Goal: Task Accomplishment & Management: Use online tool/utility

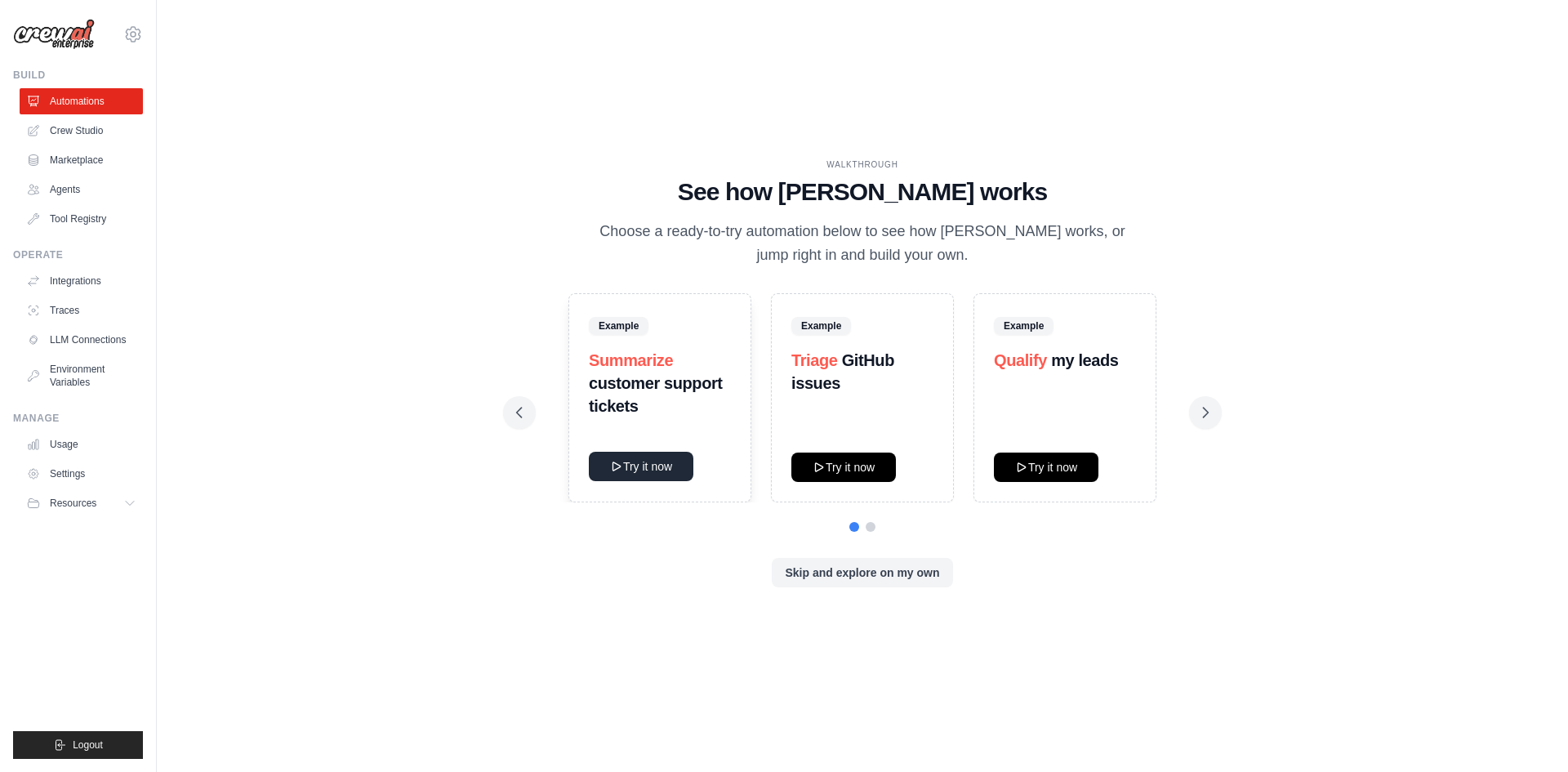
click at [623, 459] on button "Try it now" at bounding box center [640, 466] width 105 height 29
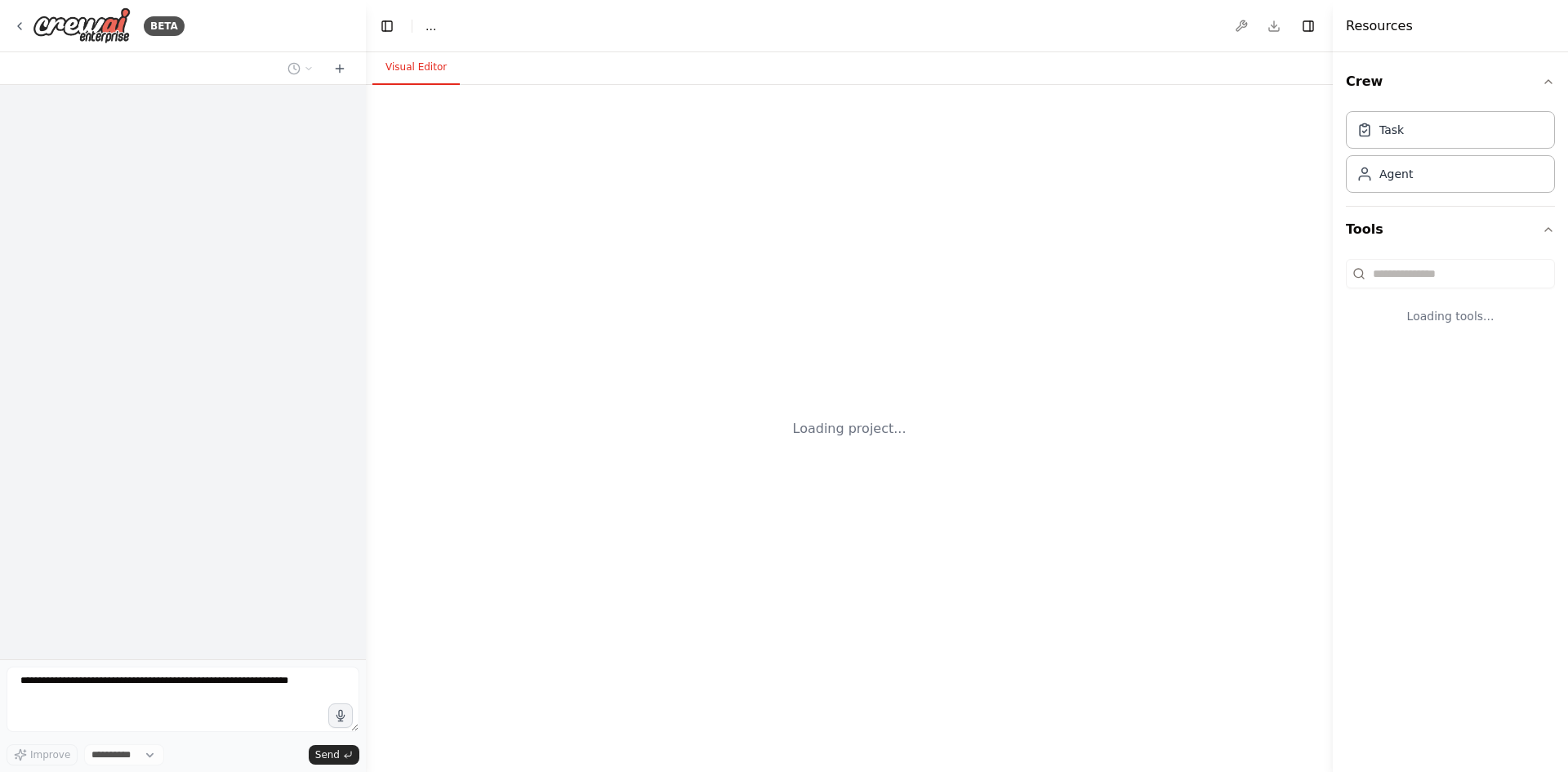
select select "****"
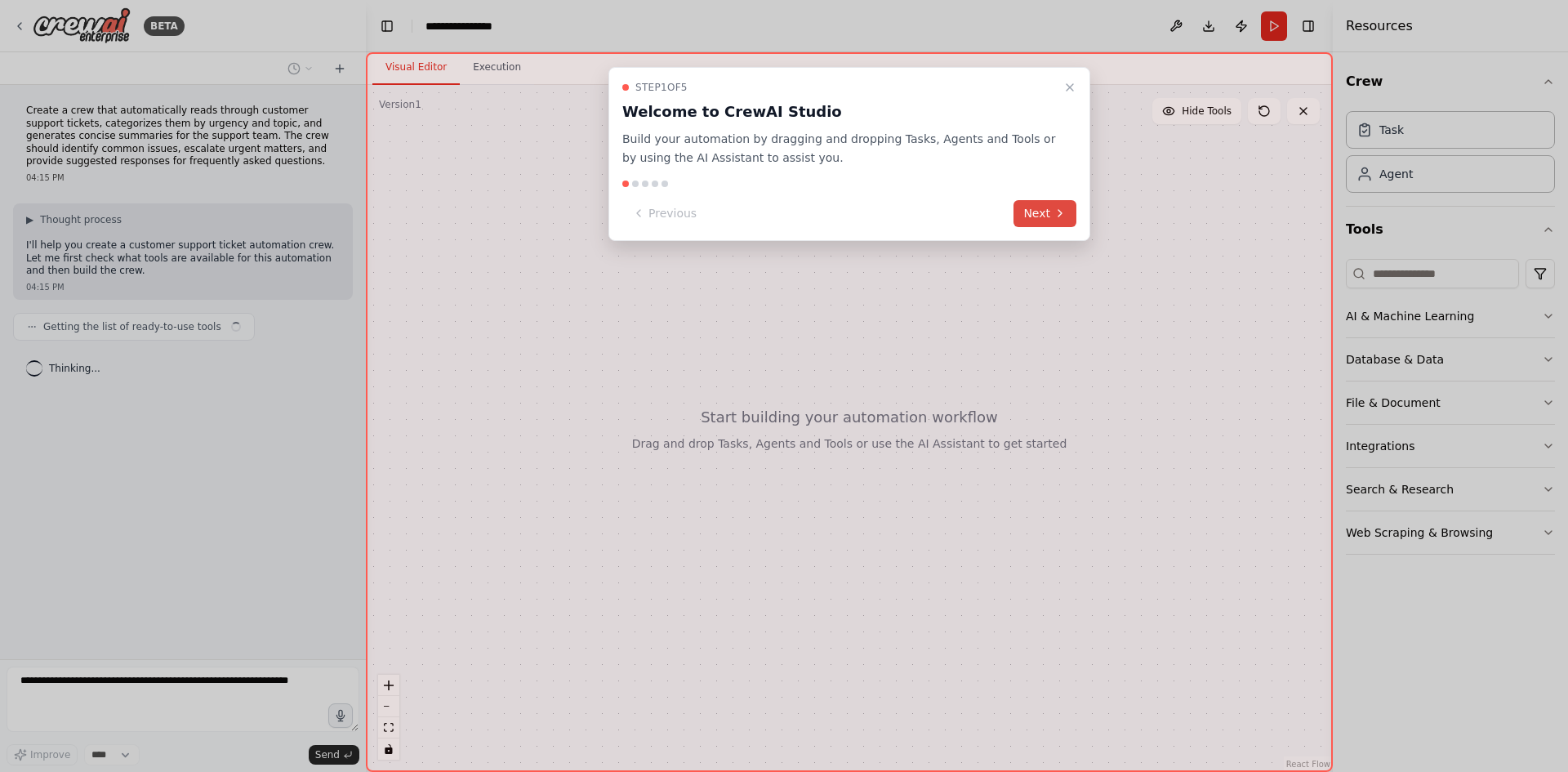
click at [1046, 213] on button "Next" at bounding box center [1044, 214] width 63 height 27
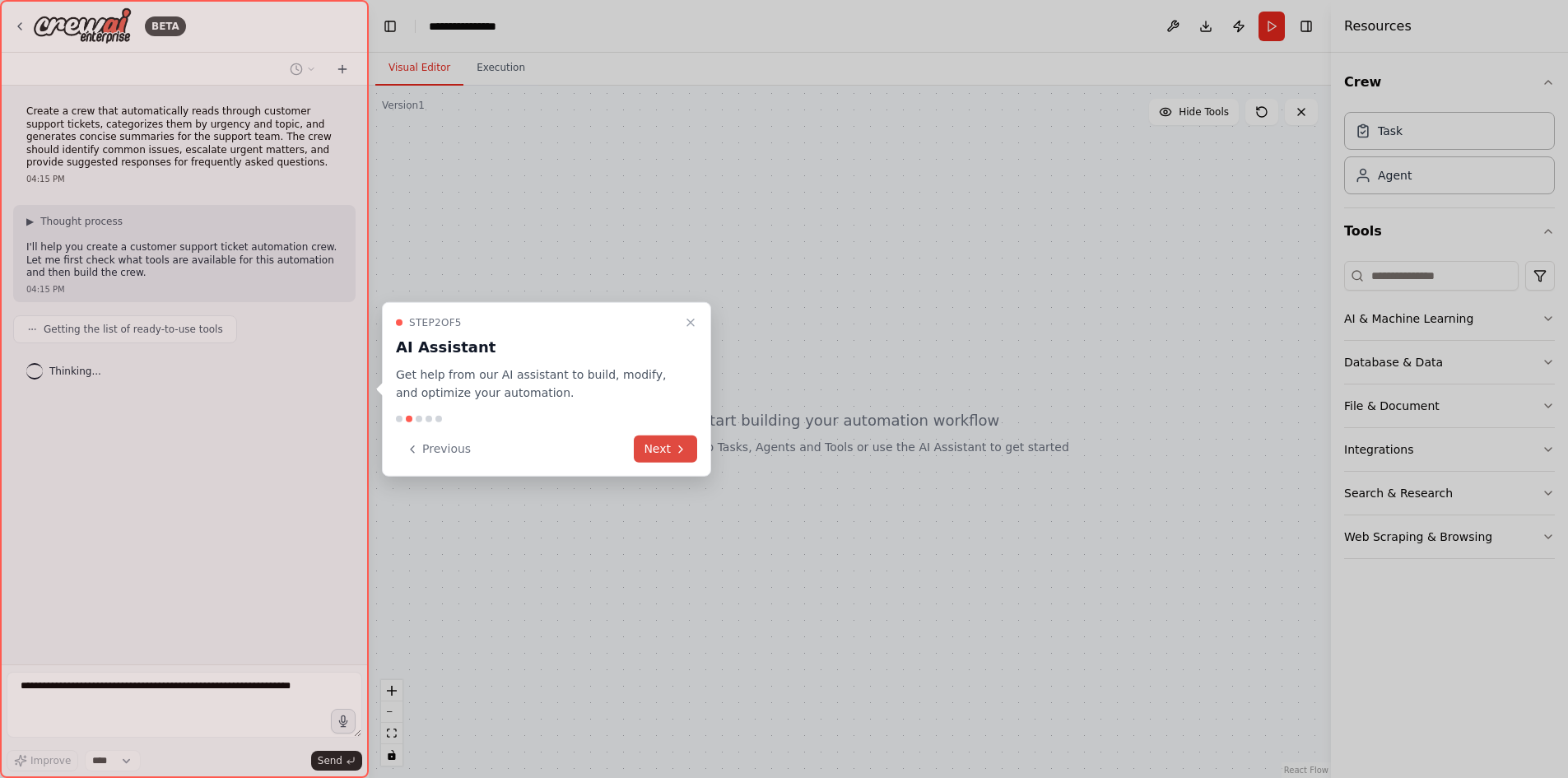
click at [647, 446] on button "Next" at bounding box center [665, 449] width 63 height 28
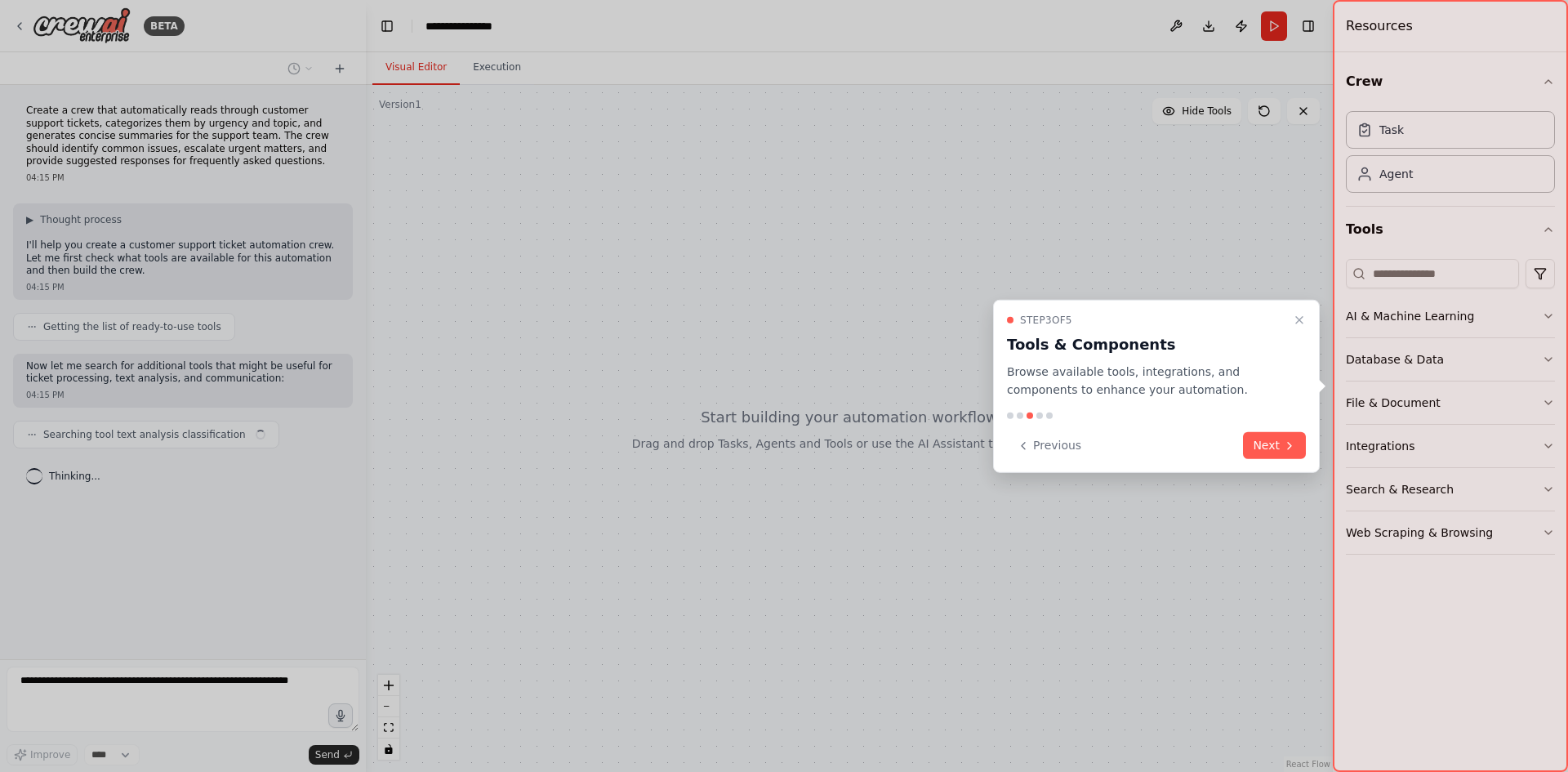
click at [1233, 443] on div "Previous Next" at bounding box center [1157, 445] width 299 height 27
click at [1280, 446] on button "Next" at bounding box center [1273, 445] width 63 height 27
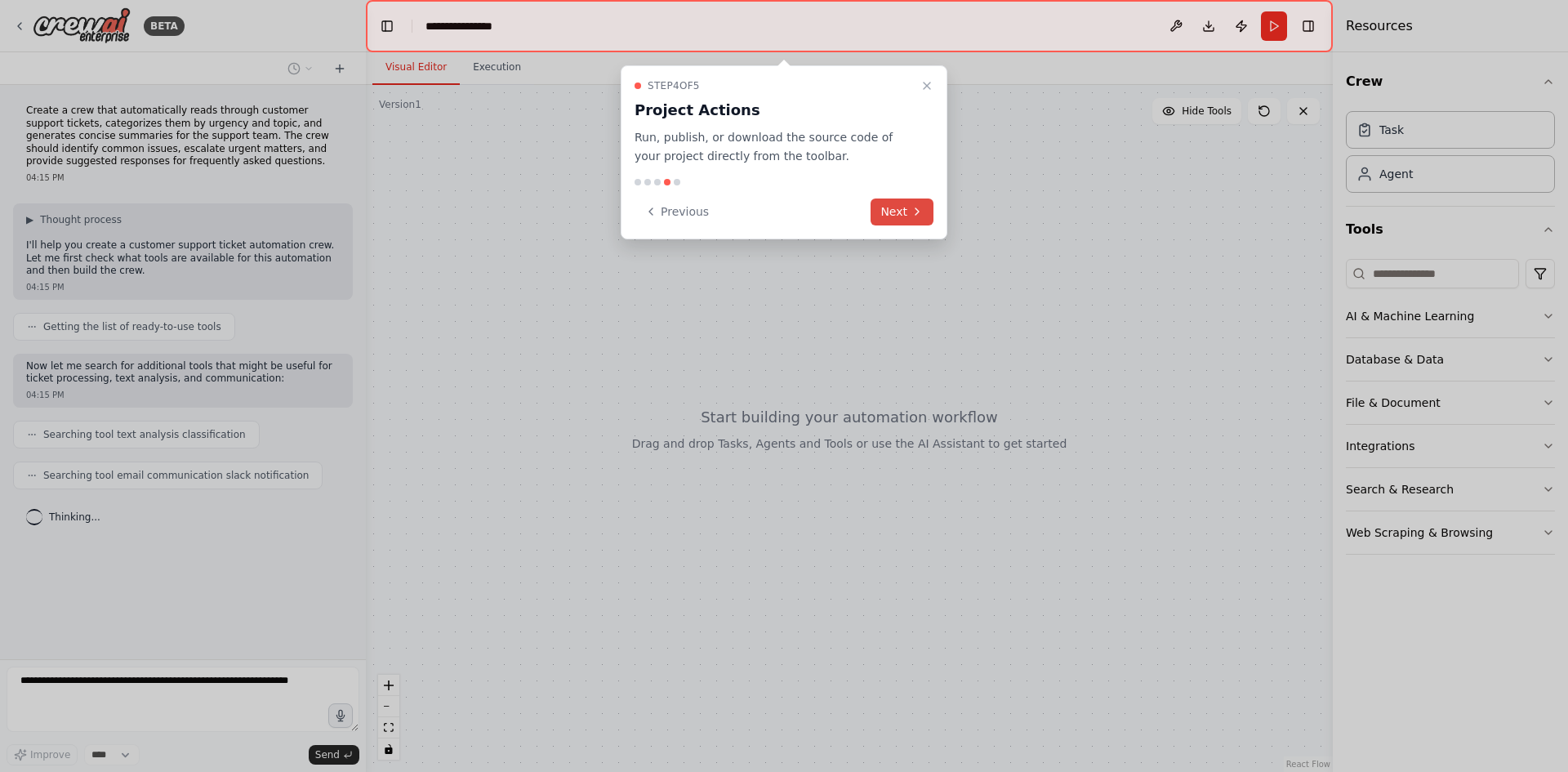
click at [899, 202] on button "Next" at bounding box center [901, 212] width 63 height 27
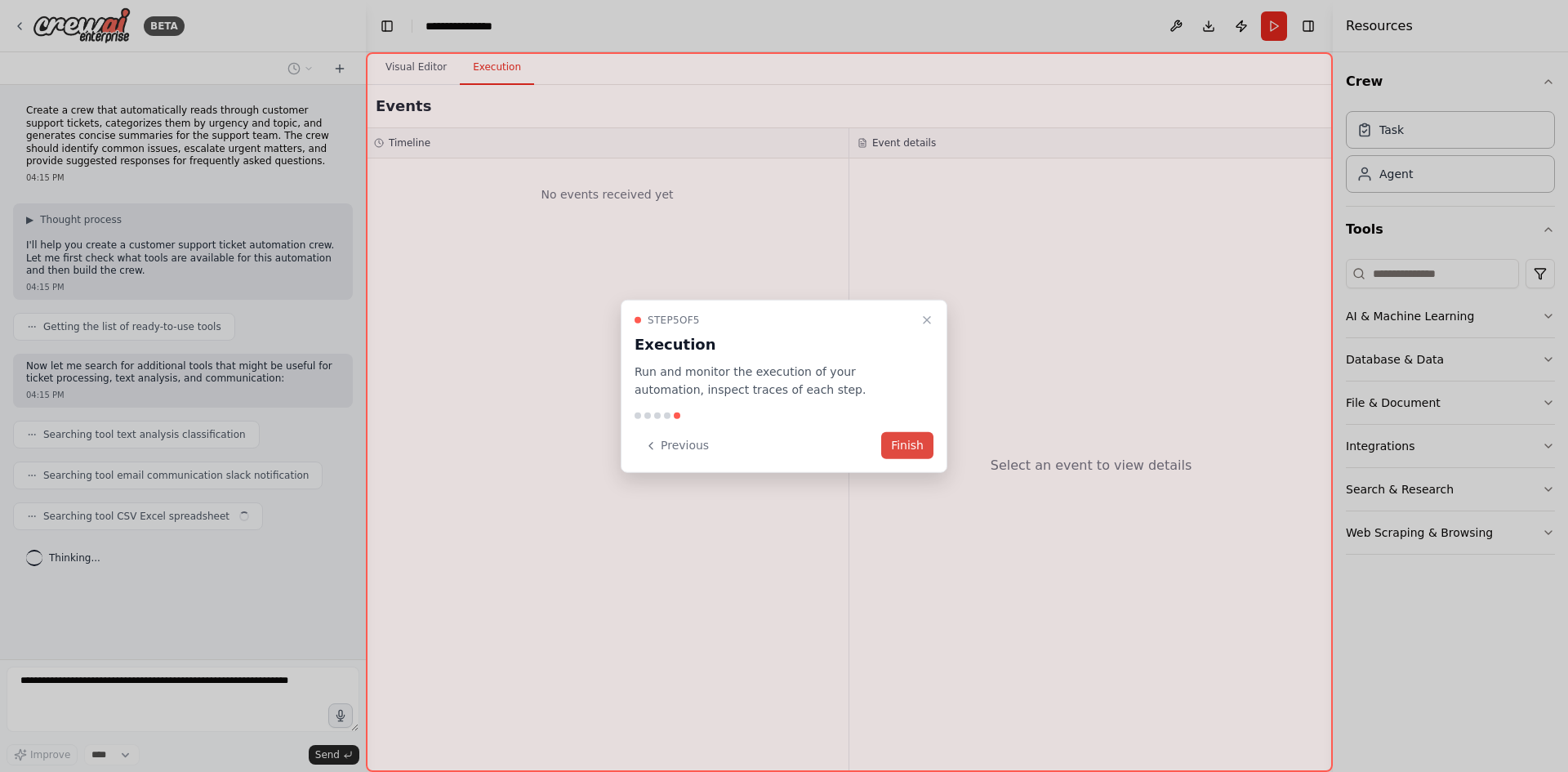
click at [902, 440] on button "Finish" at bounding box center [907, 445] width 52 height 27
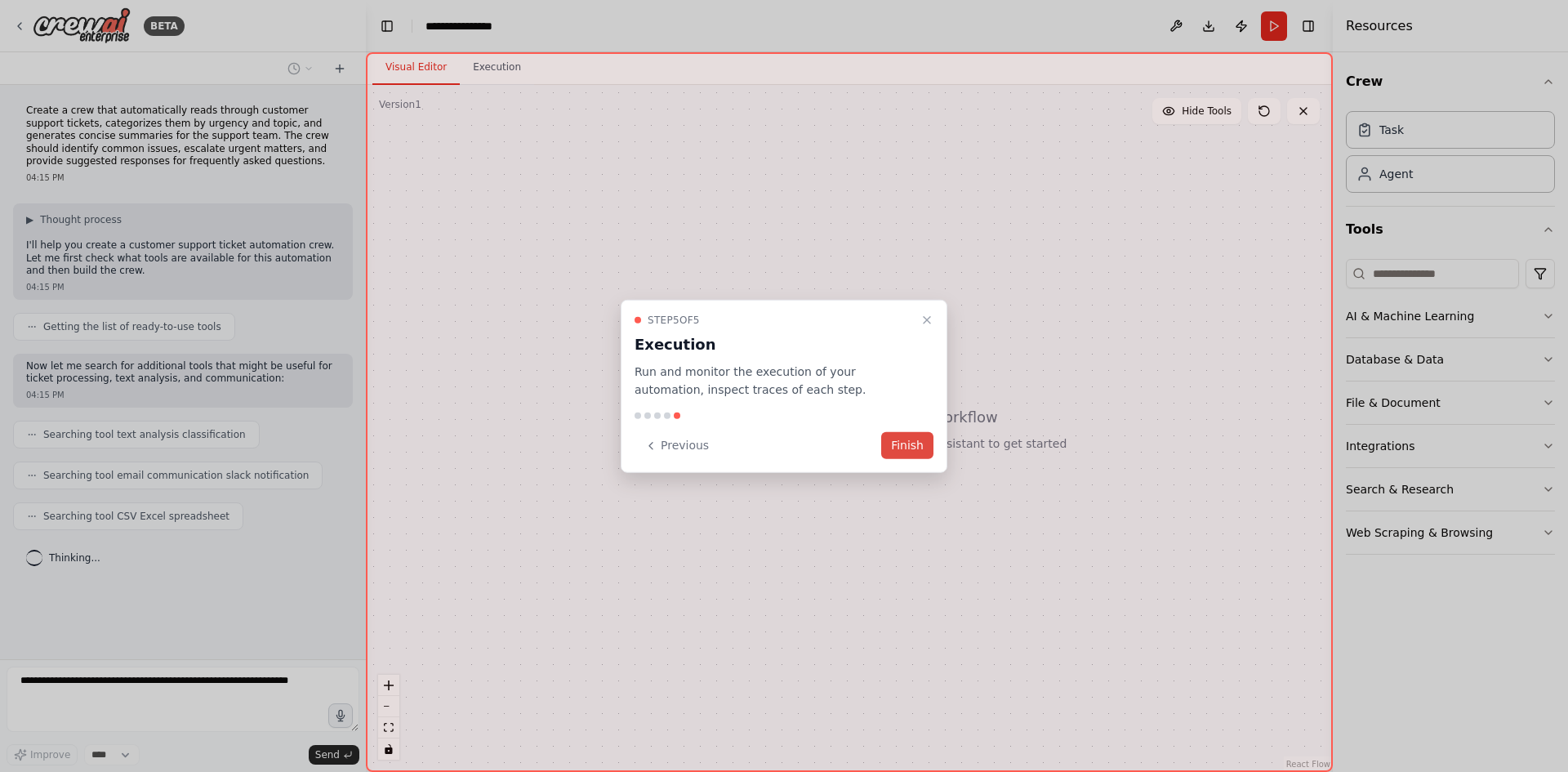
click at [908, 451] on button "Finish" at bounding box center [907, 445] width 52 height 27
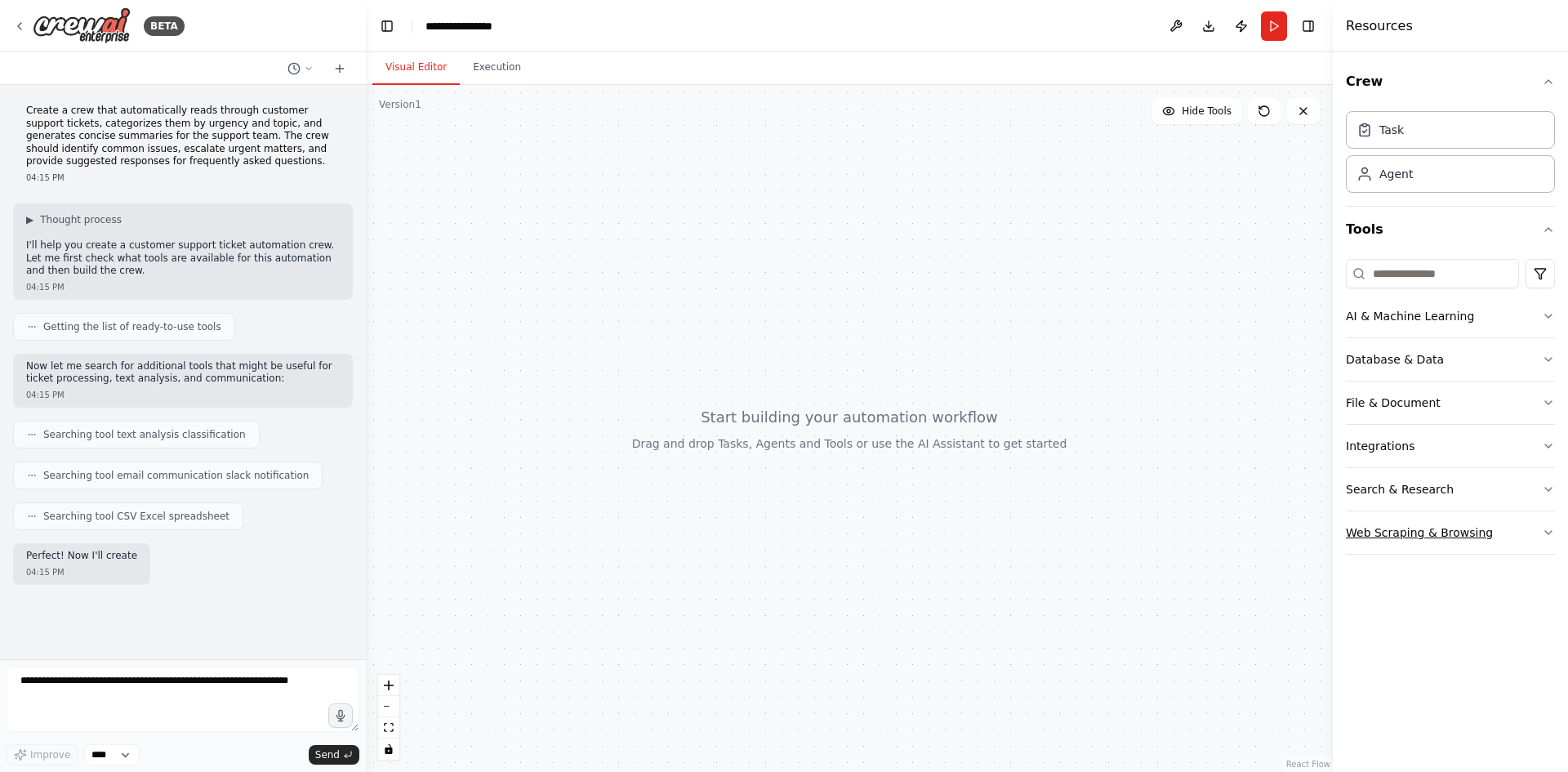
click at [1358, 537] on button "Web Scraping & Browsing" at bounding box center [1449, 532] width 209 height 43
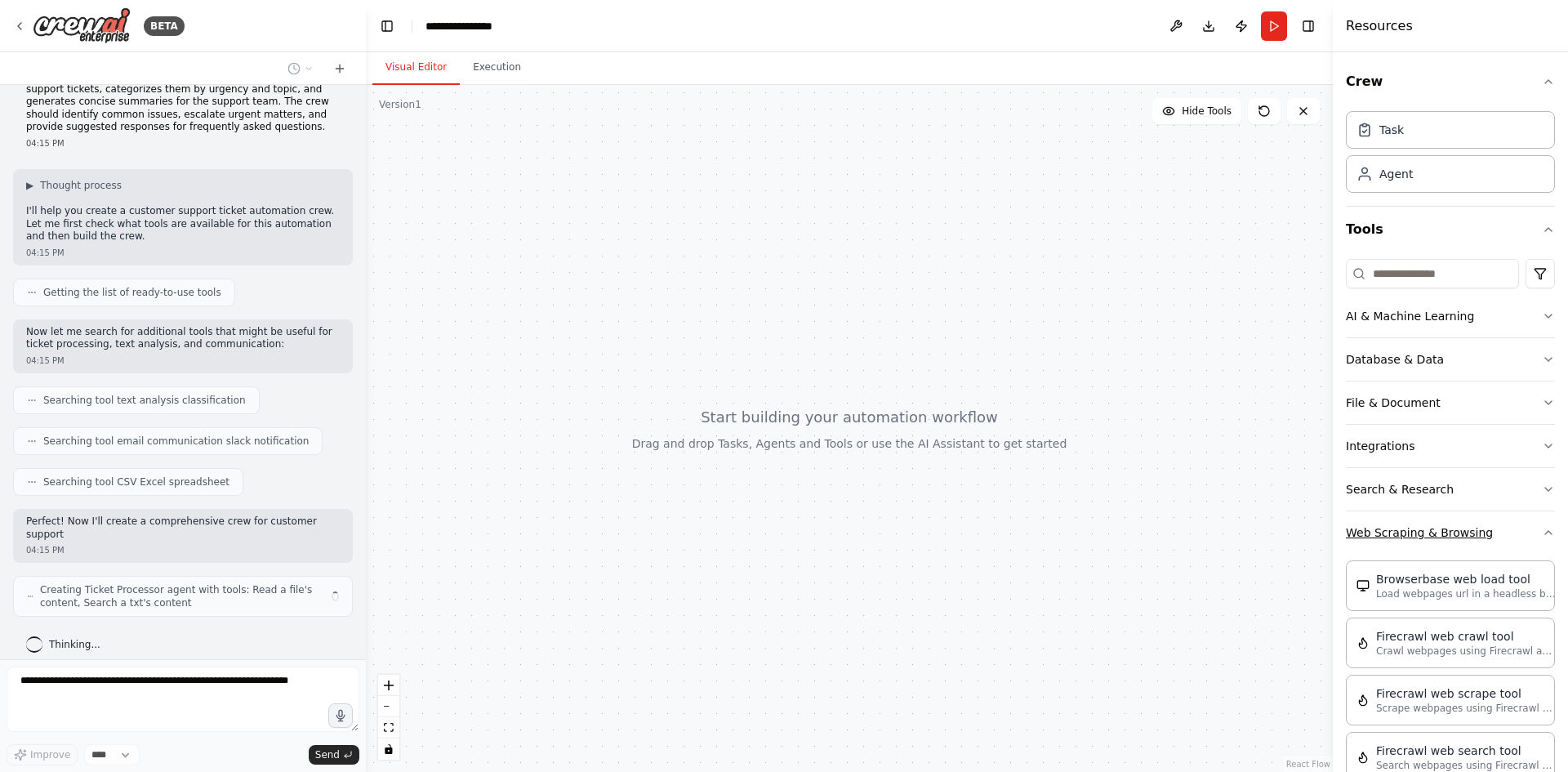
scroll to position [47, 0]
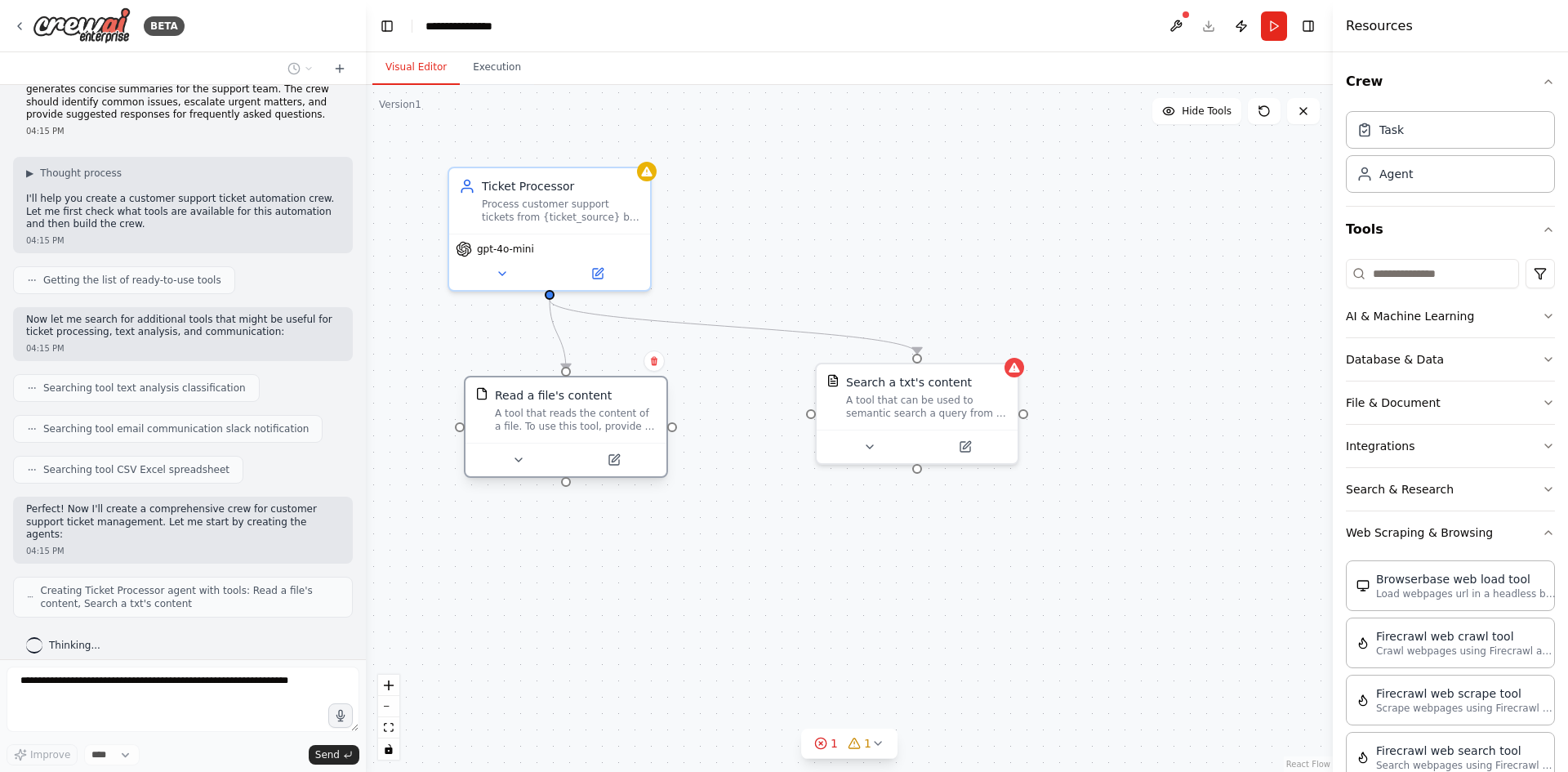
drag, startPoint x: 644, startPoint y: 401, endPoint x: 520, endPoint y: 416, distance: 124.9
click at [520, 416] on div "A tool that reads the content of a file. To use this tool, provide a 'file_path…" at bounding box center [575, 420] width 161 height 26
click at [502, 276] on button at bounding box center [501, 270] width 92 height 19
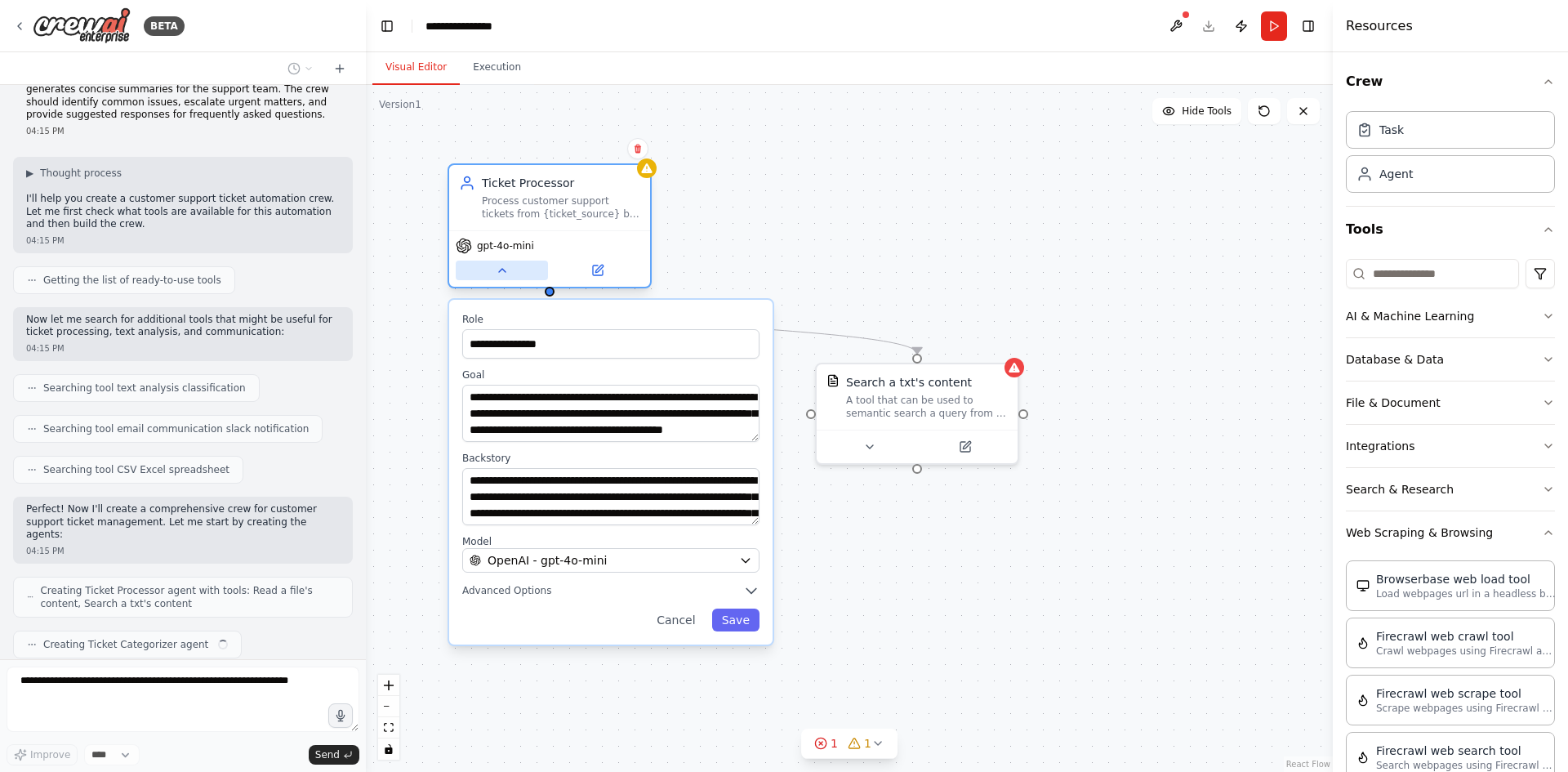
scroll to position [88, 0]
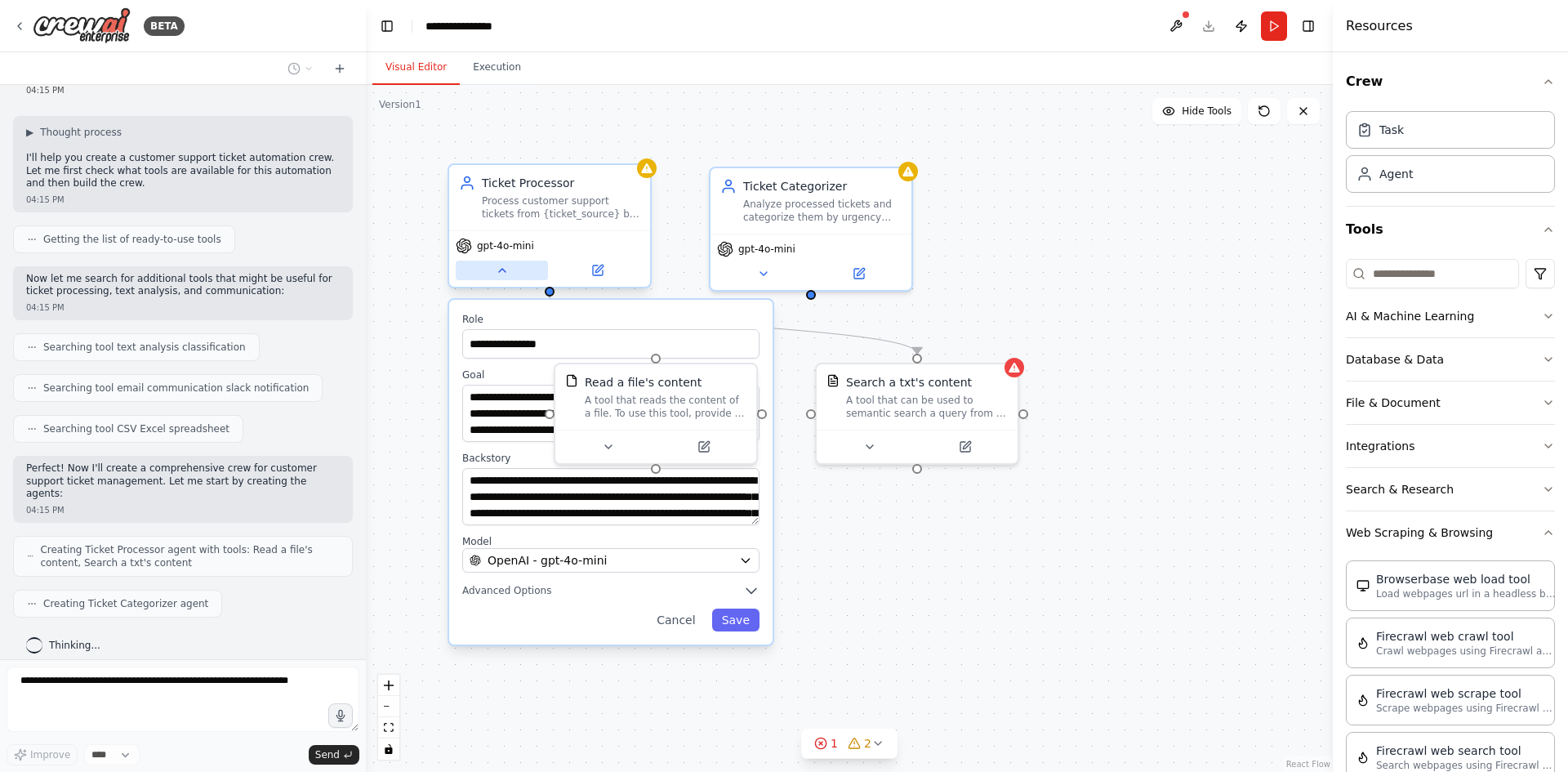
click at [502, 276] on button at bounding box center [501, 270] width 92 height 19
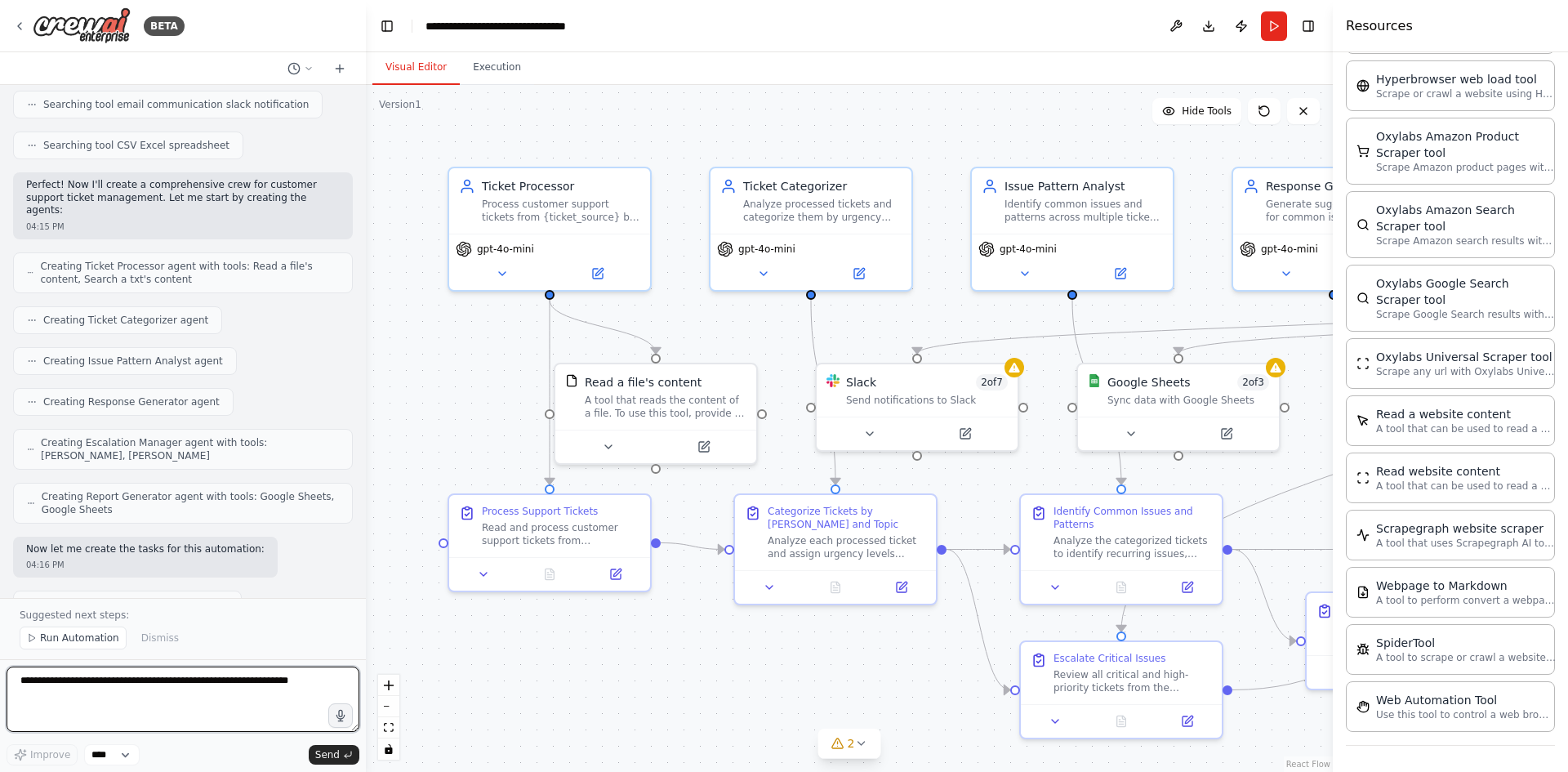
scroll to position [0, 0]
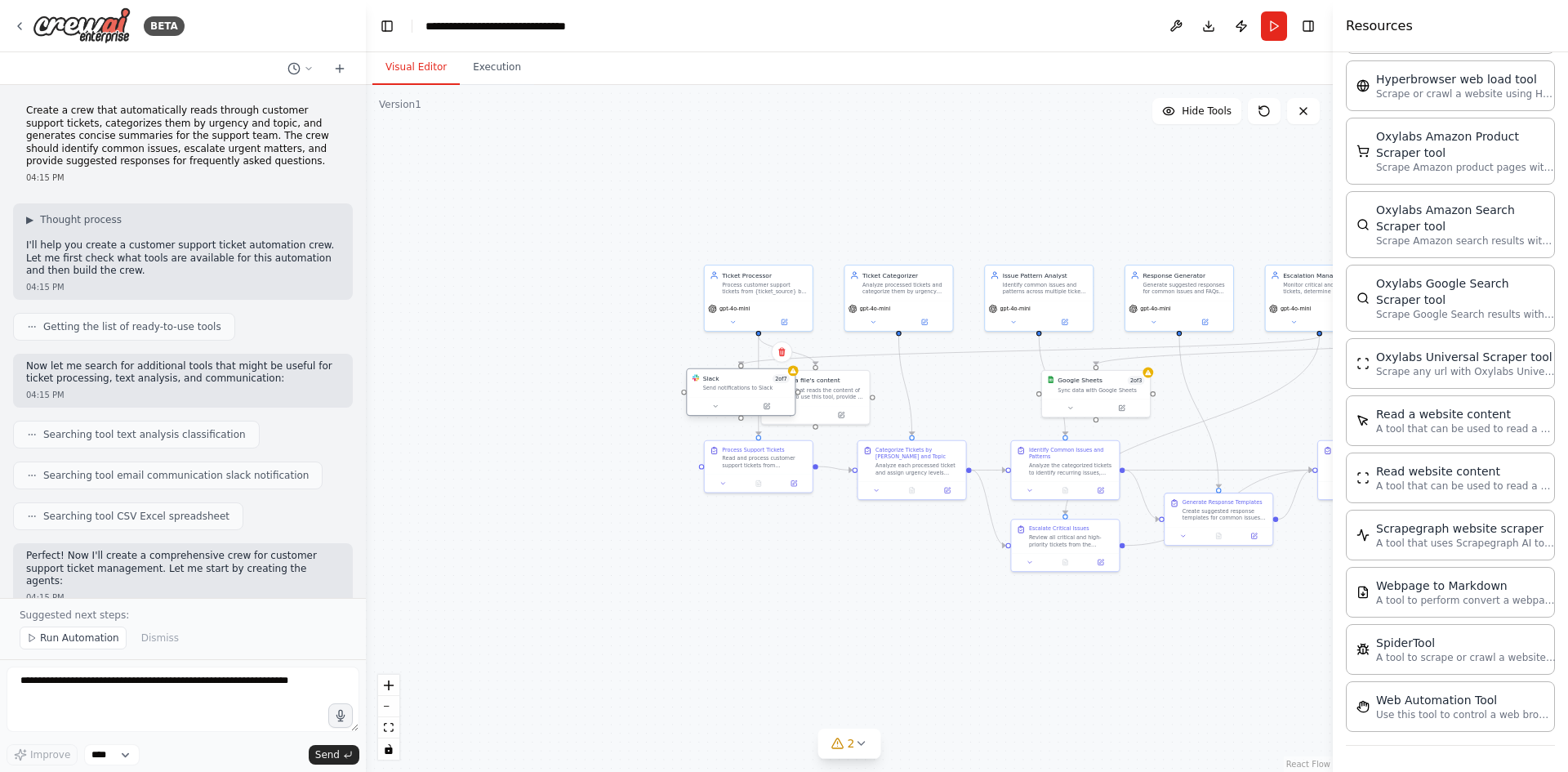
drag, startPoint x: 999, startPoint y: 381, endPoint x: 783, endPoint y: 379, distance: 216.0
click at [783, 379] on span "2 of 7" at bounding box center [781, 379] width 17 height 9
click at [1086, 407] on button at bounding box center [1070, 406] width 50 height 11
